Goal: Information Seeking & Learning: Check status

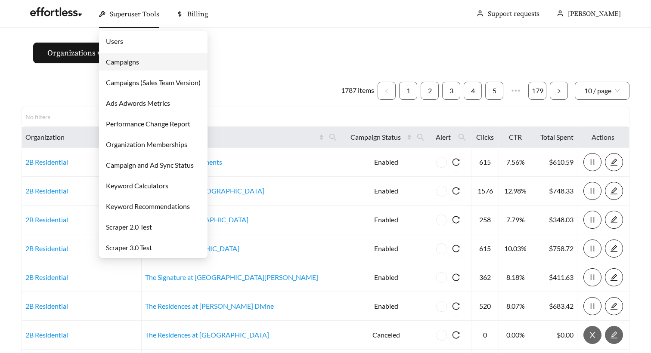
click at [137, 60] on link "Campaigns" at bounding box center [122, 62] width 33 height 8
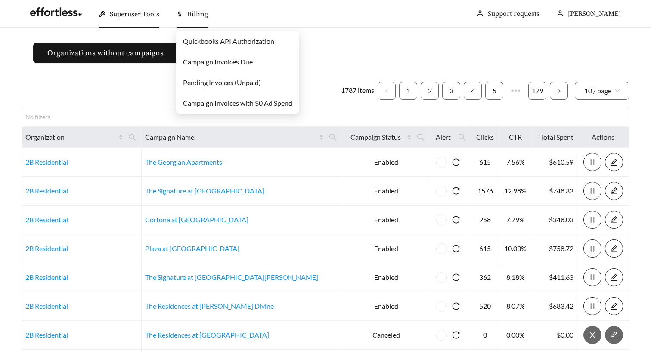
click at [194, 11] on span "Billing" at bounding box center [197, 14] width 21 height 9
click at [200, 14] on span "Billing" at bounding box center [197, 14] width 21 height 9
click at [213, 63] on link "Campaign Invoices Due" at bounding box center [218, 62] width 70 height 8
click at [221, 82] on link "Pending Invoices (Unpaid)" at bounding box center [222, 82] width 78 height 8
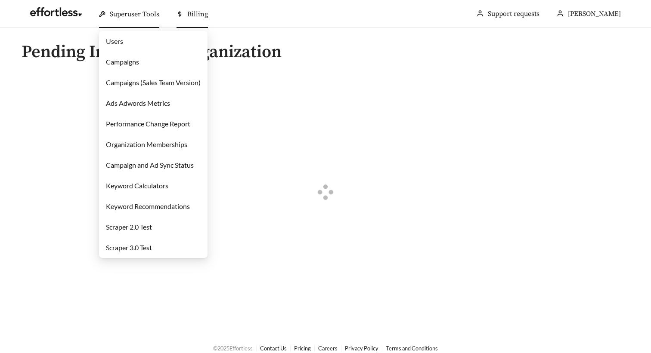
click at [130, 60] on link "Campaigns" at bounding box center [122, 62] width 33 height 8
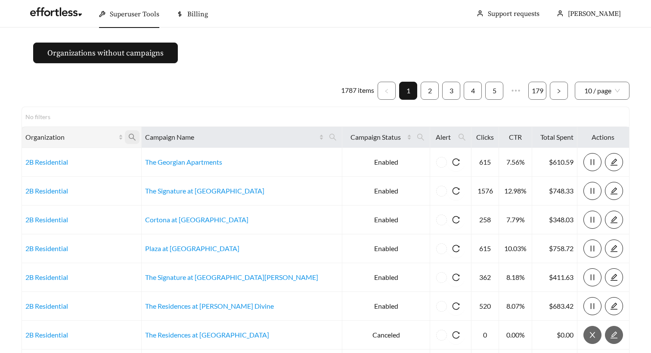
click at [136, 139] on icon "search" at bounding box center [132, 137] width 8 height 8
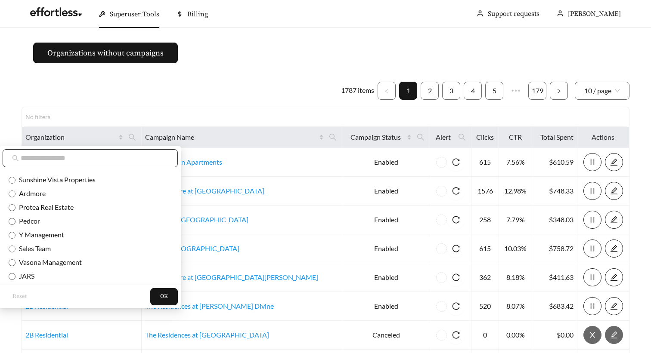
click at [119, 167] on span at bounding box center [90, 158] width 175 height 18
click at [119, 158] on input "text" at bounding box center [95, 158] width 148 height 10
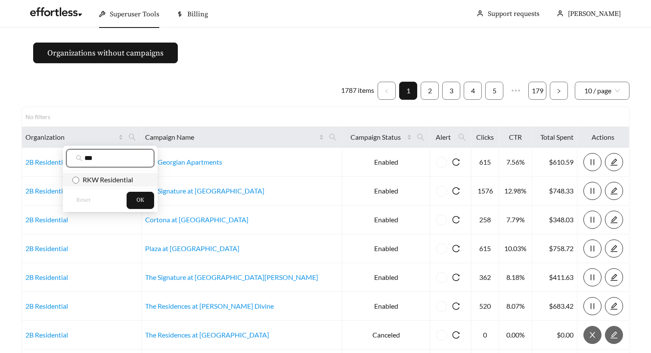
type input "***"
click at [105, 179] on span "RKW Residential" at bounding box center [106, 180] width 54 height 8
click at [142, 202] on span "OK" at bounding box center [140, 200] width 8 height 9
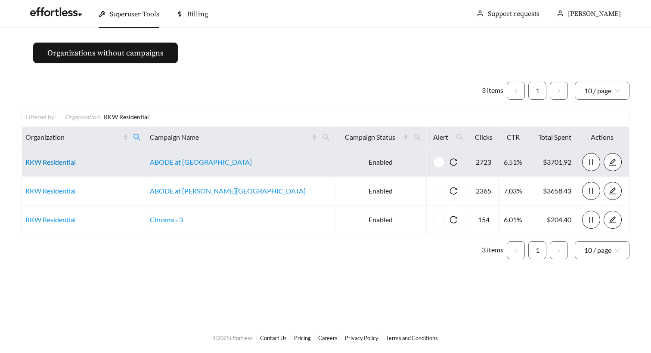
click at [65, 164] on link "RKW Residential" at bounding box center [50, 162] width 50 height 8
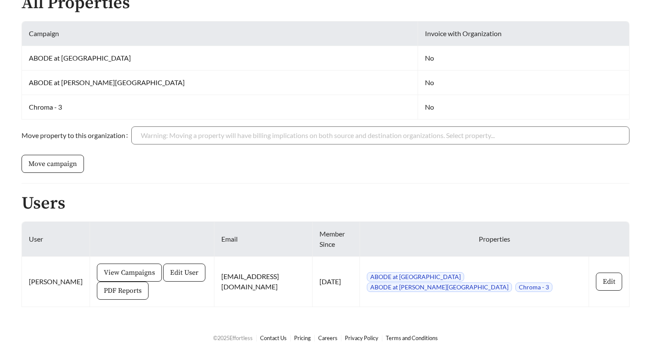
scroll to position [222, 0]
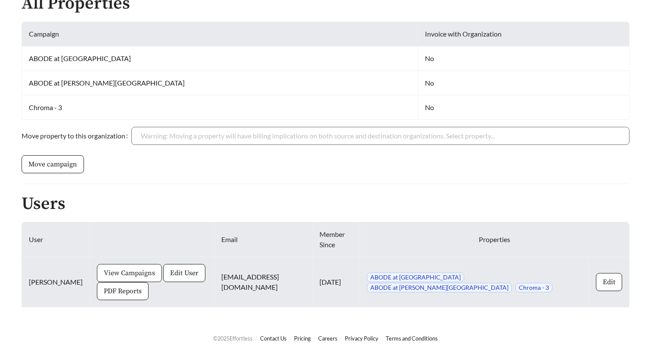
click at [132, 274] on span "View Campaigns" at bounding box center [129, 273] width 51 height 10
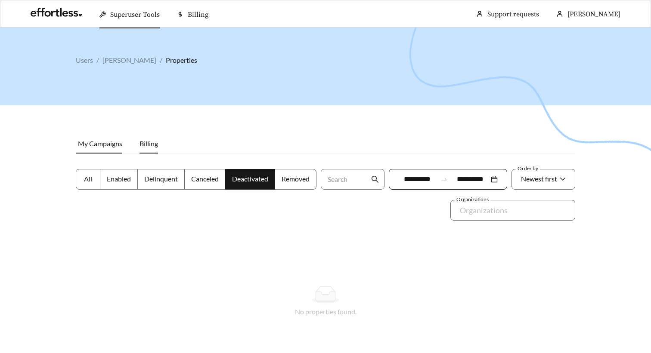
click at [148, 142] on span "Billing" at bounding box center [148, 143] width 19 height 8
click at [90, 175] on span "All" at bounding box center [88, 179] width 8 height 8
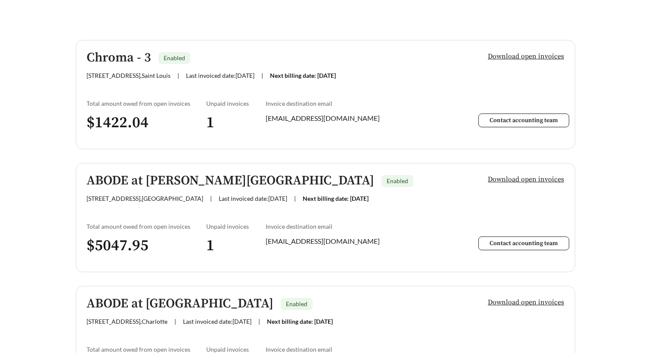
scroll to position [225, 0]
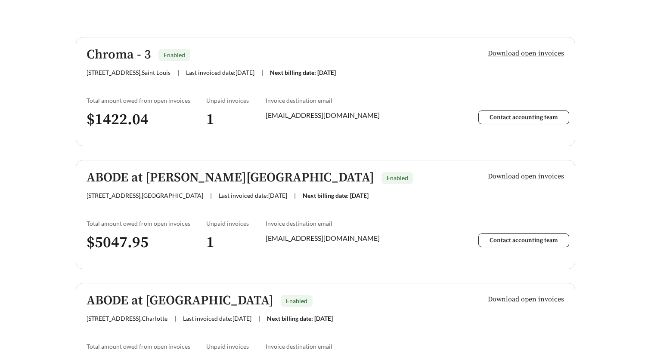
click at [125, 180] on h5 "ABODE at [PERSON_NAME][GEOGRAPHIC_DATA]" at bounding box center [230, 178] width 287 height 14
